Goal: Book appointment/travel/reservation

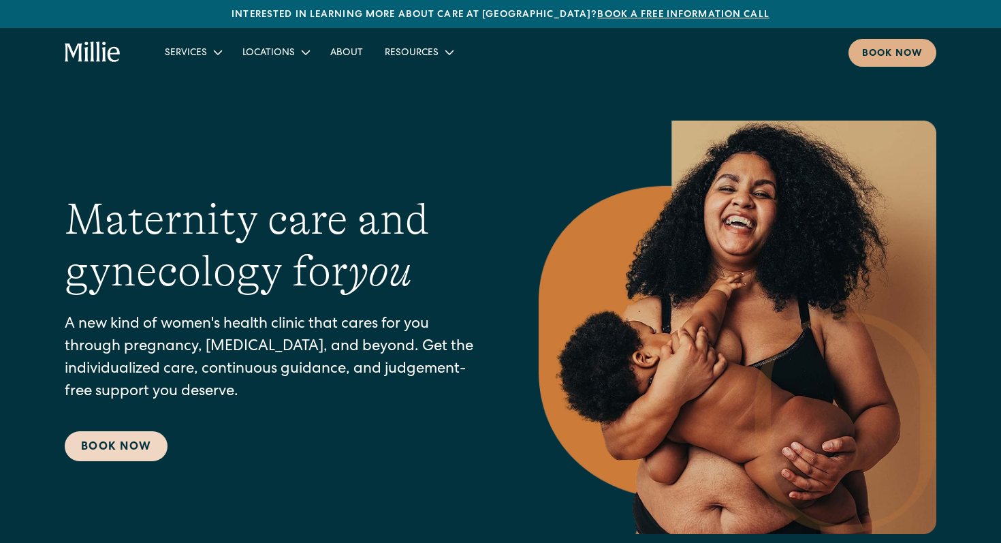
click at [108, 444] on link "Book Now" at bounding box center [116, 446] width 103 height 30
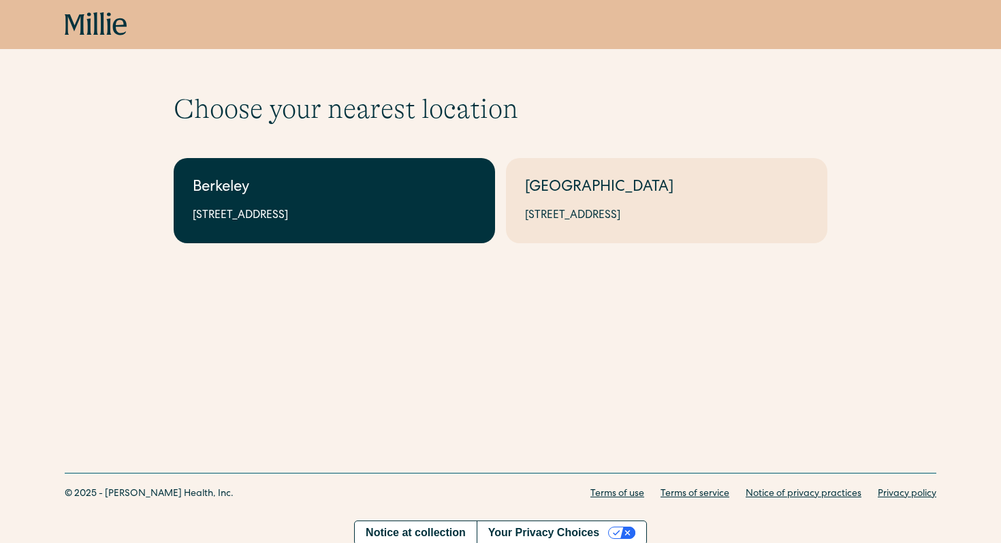
click at [280, 188] on div "Berkeley" at bounding box center [334, 188] width 283 height 22
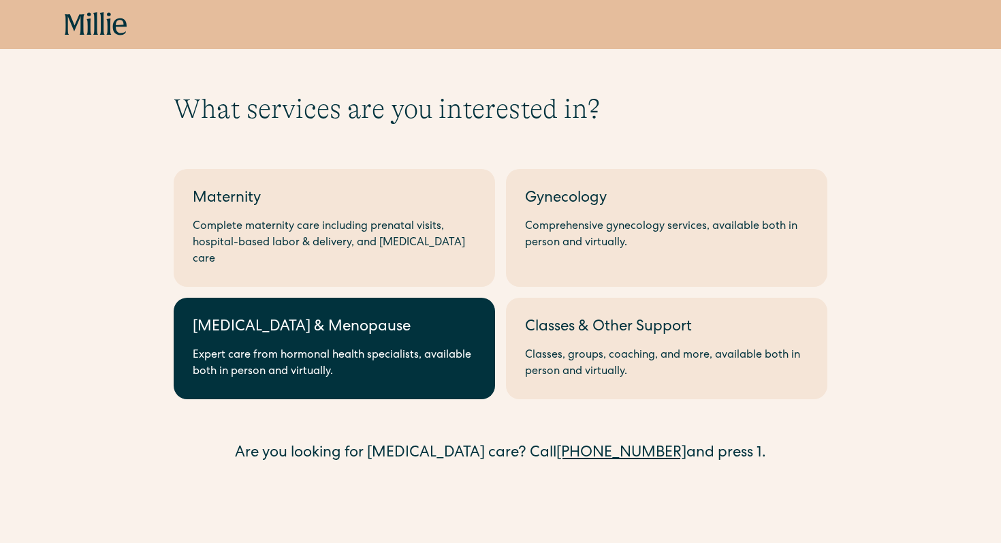
click at [304, 347] on div "Expert care from hormonal health specialists, available both in person and virt…" at bounding box center [334, 363] width 283 height 33
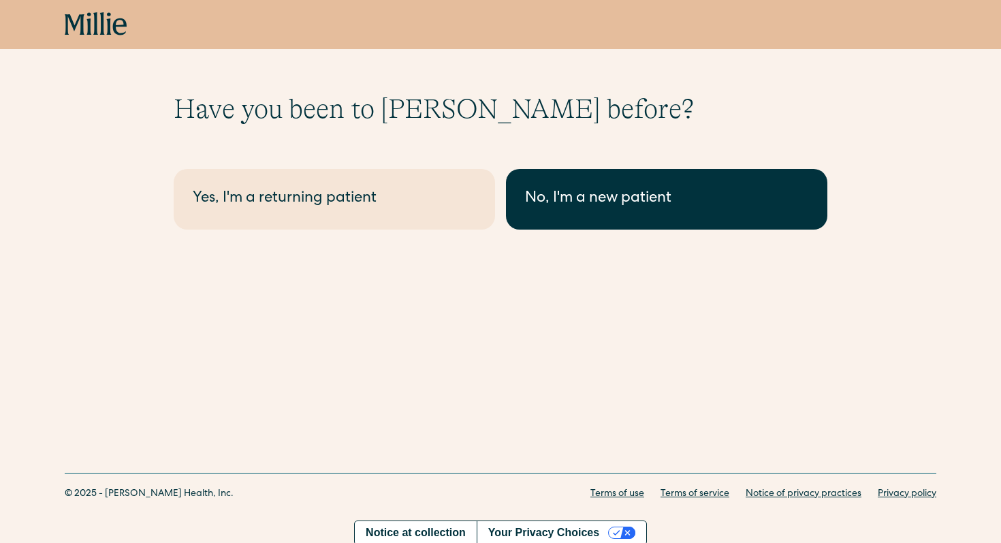
click at [639, 208] on div "No, I'm a new patient" at bounding box center [666, 199] width 283 height 22
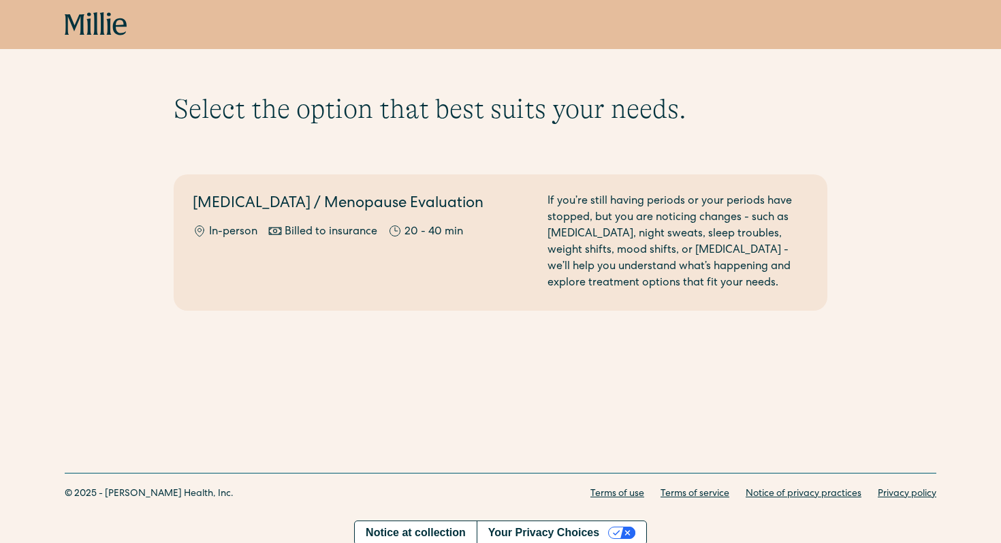
click at [234, 246] on div "[MEDICAL_DATA] / Menopause Evaluation In-person Billed to insurance 20 - 40 min" at bounding box center [362, 242] width 338 height 98
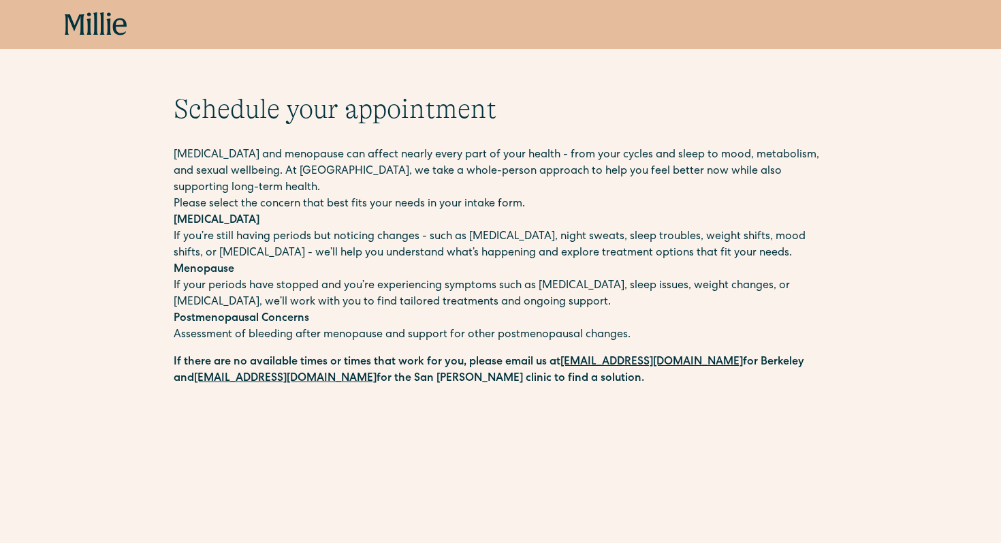
click at [349, 222] on p "[MEDICAL_DATA] If you’re still having periods but noticing changes - such as [M…" at bounding box center [501, 236] width 654 height 49
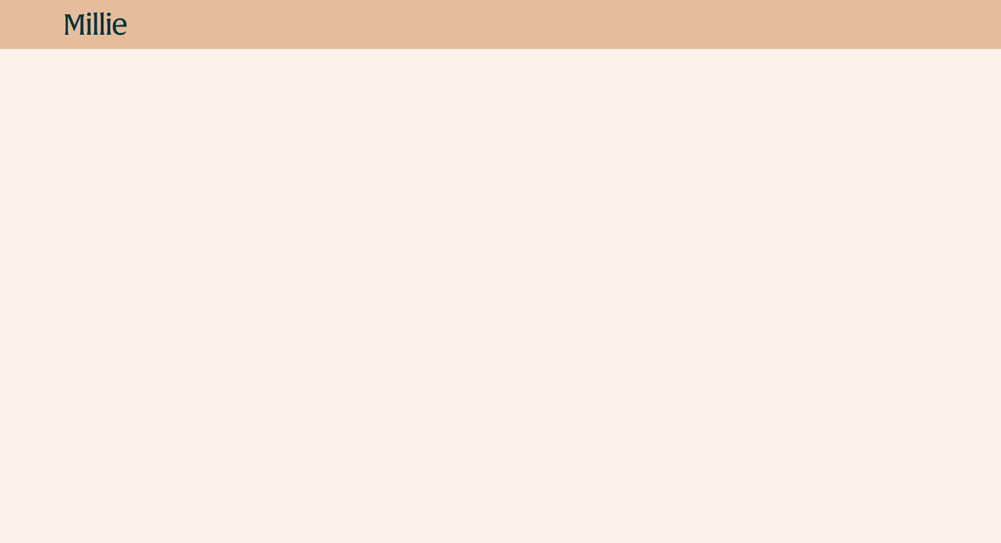
scroll to position [664, 0]
